Goal: Information Seeking & Learning: Learn about a topic

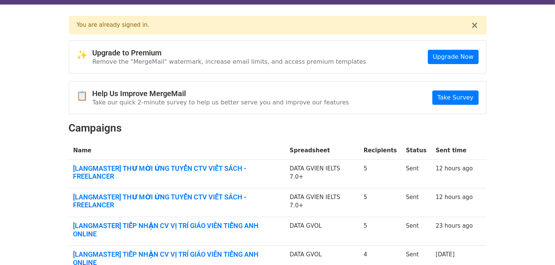
scroll to position [19, 0]
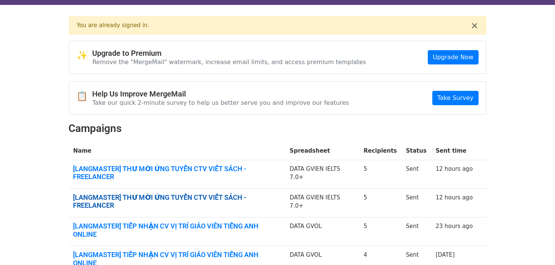
click at [224, 193] on link "[LANGMASTER] THƯ MỜI ỨNG TUYỂN CTV VIẾT SÁCH - FREELANCER" at bounding box center [176, 201] width 207 height 16
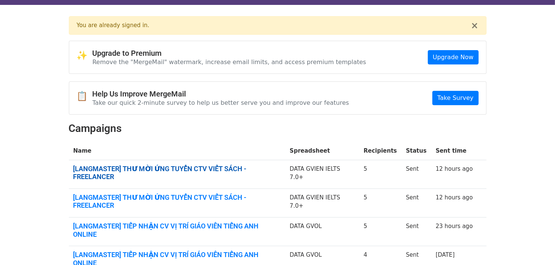
drag, startPoint x: 0, startPoint y: 0, endPoint x: 265, endPoint y: 170, distance: 314.8
click at [265, 170] on link "[LANGMASTER] THƯ MỜI ỨNG TUYỂN CTV VIẾT SÁCH - FREELANCER" at bounding box center [176, 173] width 207 height 16
